Goal: Find specific page/section: Find specific page/section

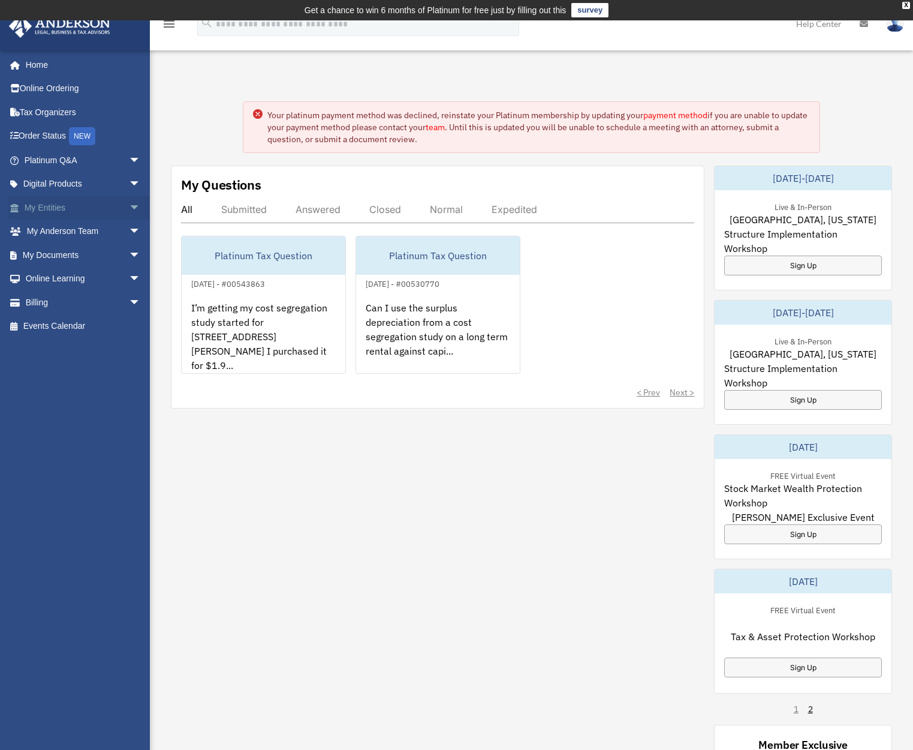
click at [97, 197] on link "My Entities arrow_drop_down" at bounding box center [83, 207] width 151 height 24
click at [110, 255] on link "My Documents arrow_drop_down" at bounding box center [83, 255] width 151 height 24
click at [129, 254] on span "arrow_drop_down" at bounding box center [141, 255] width 24 height 25
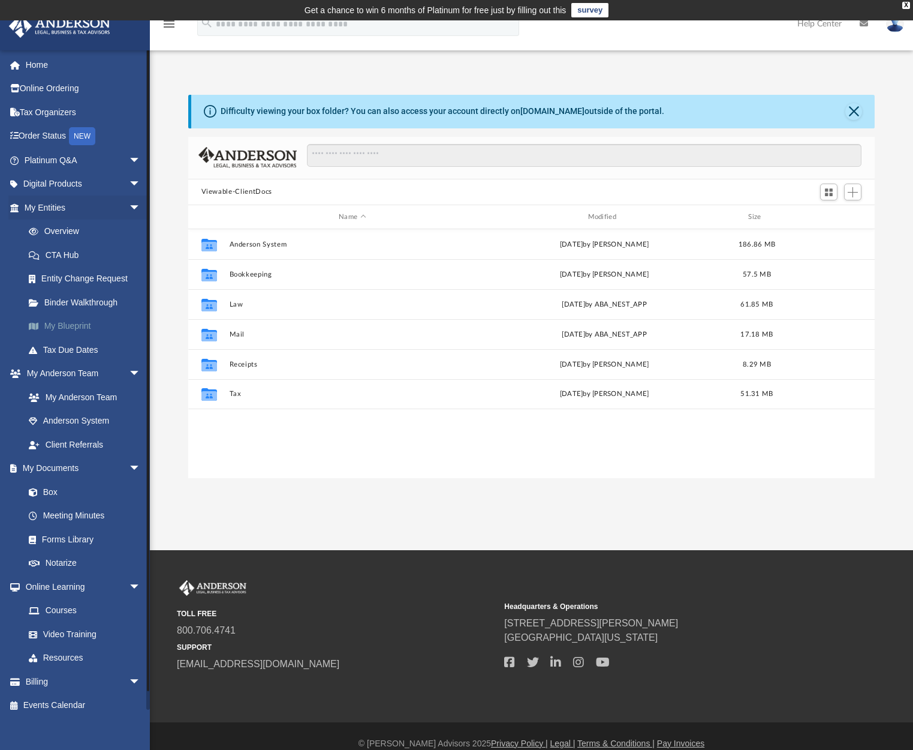
scroll to position [264, 678]
click at [85, 329] on link "My Blueprint" at bounding box center [88, 326] width 142 height 24
